Goal: Navigation & Orientation: Find specific page/section

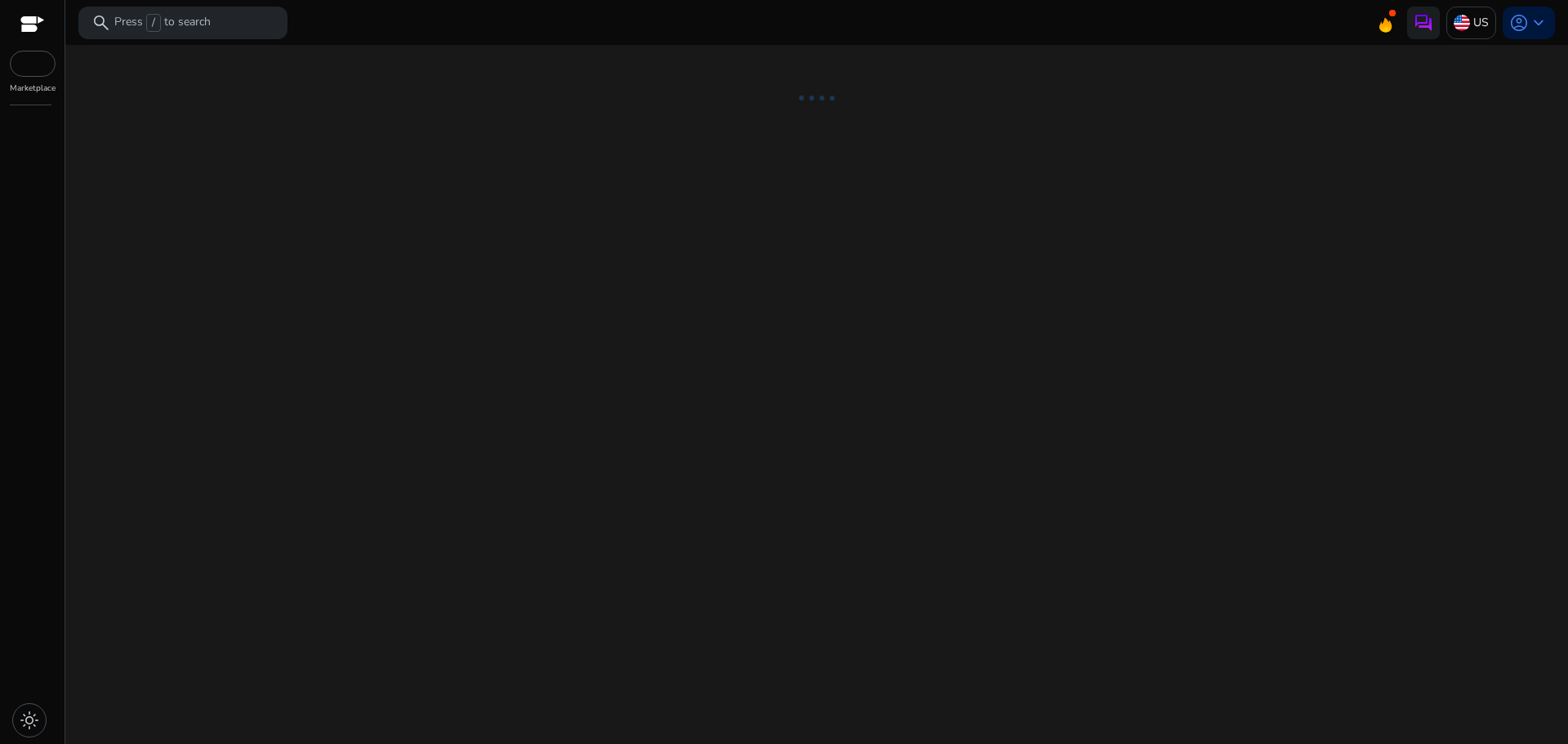
click at [727, 373] on div "We are getting things ready for you..." at bounding box center [816, 395] width 1490 height 700
